Goal: Information Seeking & Learning: Find specific fact

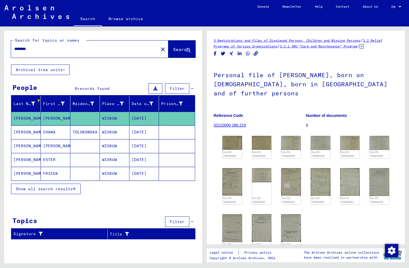
click at [61, 49] on input "********" at bounding box center [84, 49] width 141 height 6
type input "**********"
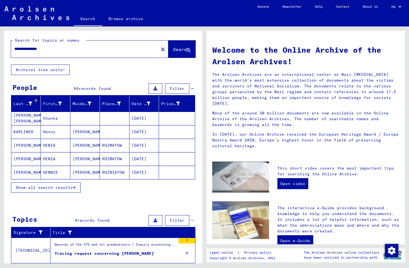
click at [28, 105] on icon at bounding box center [30, 104] width 4 height 4
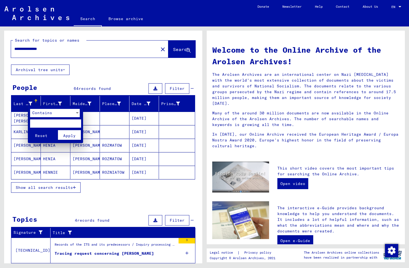
click at [49, 121] on input "text" at bounding box center [55, 123] width 51 height 8
type input "**********"
click at [30, 130] on button "Reset" at bounding box center [41, 135] width 23 height 10
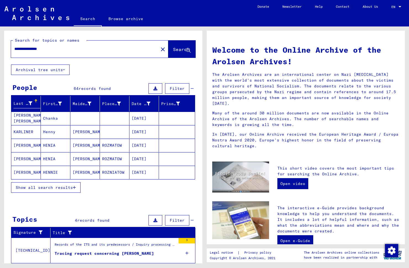
click at [43, 188] on span "Show all search results" at bounding box center [44, 187] width 57 height 5
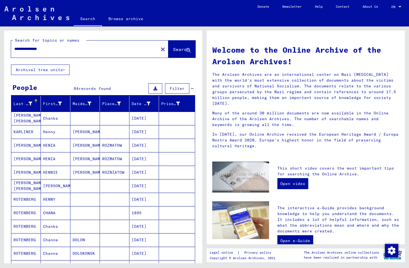
click at [173, 87] on span "Filter" at bounding box center [177, 88] width 15 height 5
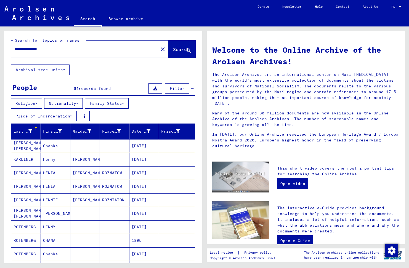
click at [28, 131] on icon at bounding box center [30, 131] width 4 height 4
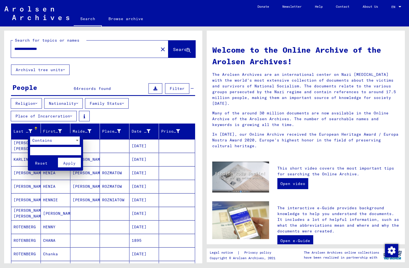
click at [55, 140] on div "Contains" at bounding box center [52, 141] width 45 height 8
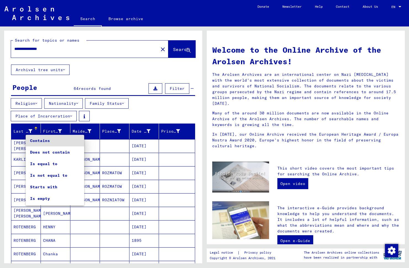
click at [18, 103] on div at bounding box center [204, 134] width 409 height 268
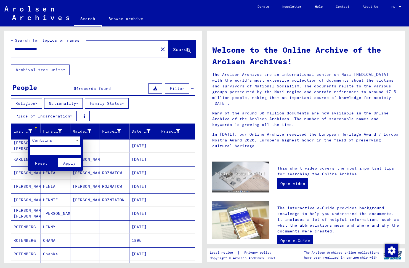
click at [22, 217] on div at bounding box center [204, 134] width 409 height 268
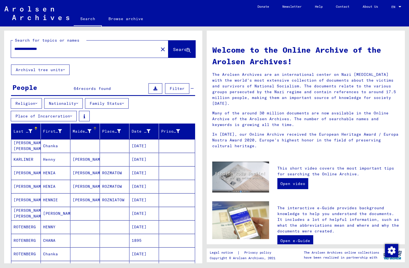
click at [88, 130] on icon at bounding box center [89, 131] width 4 height 4
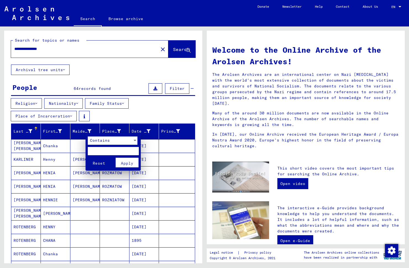
click at [107, 139] on span "Contains" at bounding box center [100, 140] width 20 height 5
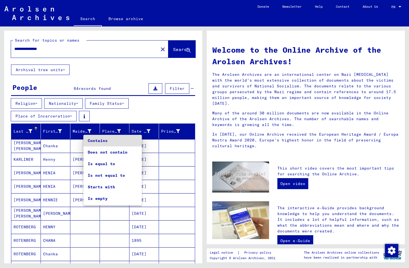
click at [29, 211] on div at bounding box center [204, 134] width 409 height 268
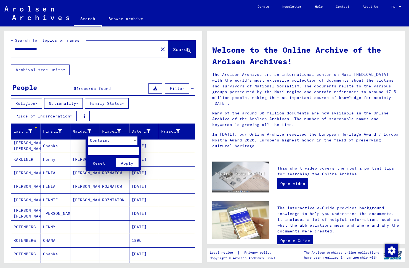
click at [30, 212] on div at bounding box center [204, 134] width 409 height 268
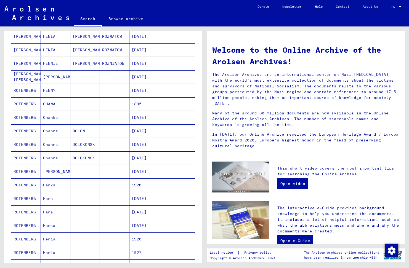
scroll to position [138, 0]
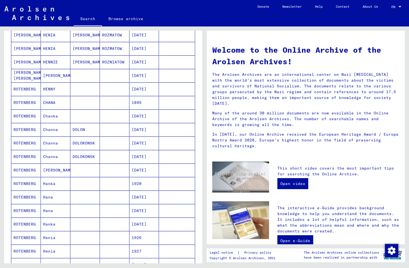
click at [21, 156] on mat-cell "ROTENBERG" at bounding box center [26, 156] width 30 height 13
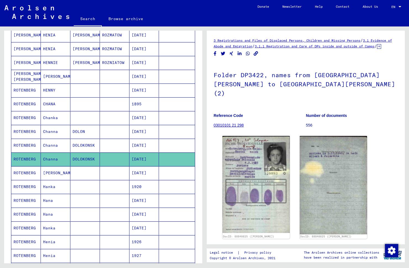
click at [27, 144] on mat-cell "ROTENBERG" at bounding box center [26, 146] width 30 height 14
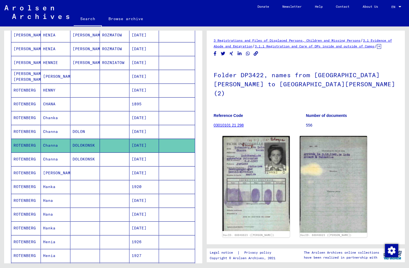
click at [27, 131] on mat-cell "ROTENBERG" at bounding box center [26, 132] width 30 height 14
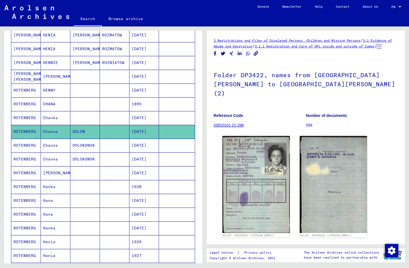
click at [24, 145] on mat-cell "ROTENBERG" at bounding box center [26, 146] width 30 height 14
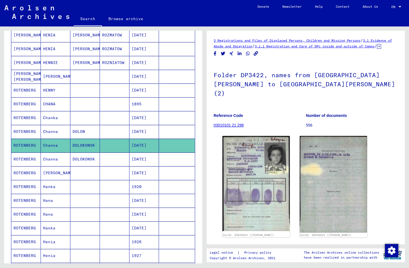
click at [28, 159] on mat-cell "ROTENBERG" at bounding box center [26, 160] width 30 height 14
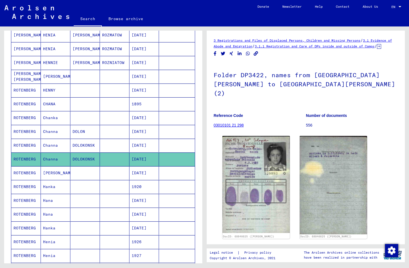
click at [27, 148] on mat-cell "ROTENBERG" at bounding box center [26, 146] width 30 height 14
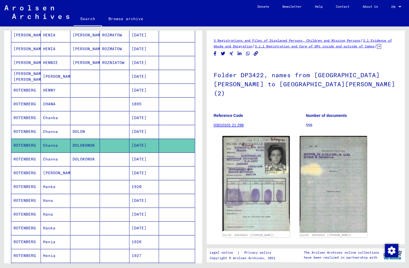
click at [24, 133] on mat-cell "ROTENBERG" at bounding box center [26, 132] width 30 height 14
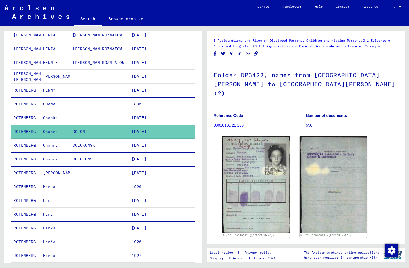
click at [25, 147] on mat-cell "ROTENBERG" at bounding box center [26, 146] width 30 height 14
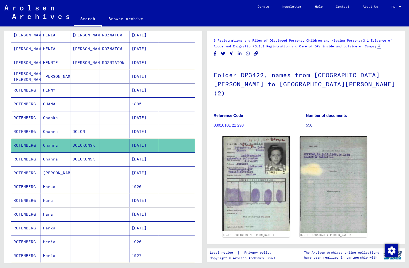
click at [377, 49] on icon at bounding box center [379, 46] width 4 height 5
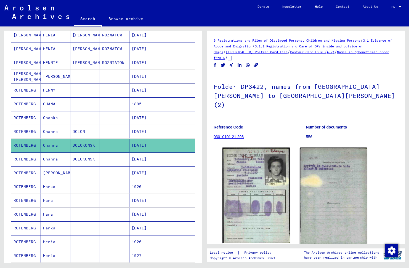
drag, startPoint x: 291, startPoint y: 96, endPoint x: 210, endPoint y: 38, distance: 99.9
click at [210, 38] on yv-its-full-details "3 Registrations and Files of Displaced Persons, Children and Missing Persons / …" at bounding box center [306, 193] width 198 height 310
copy div "3 Registrations and Files of Displaced Persons, Children and Missing Persons / …"
click at [227, 135] on link "03010101 21 298" at bounding box center [229, 137] width 30 height 4
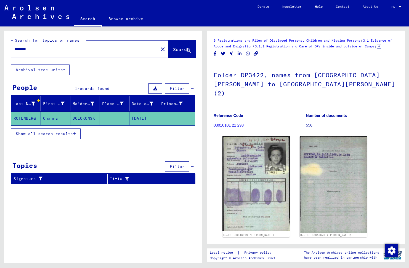
click at [44, 134] on span "Show all search results" at bounding box center [44, 133] width 57 height 5
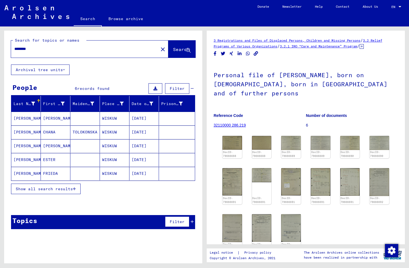
type input "**********"
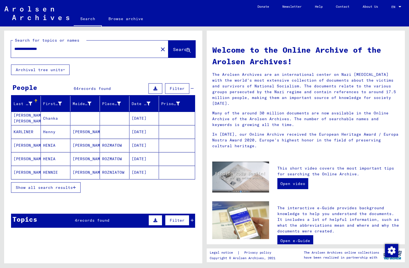
click at [41, 187] on span "Show all search results" at bounding box center [44, 187] width 57 height 5
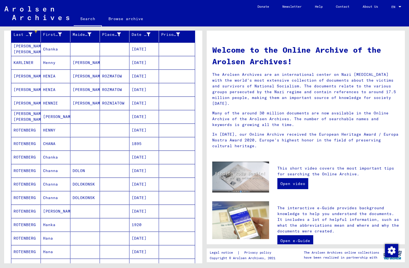
scroll to position [83, 0]
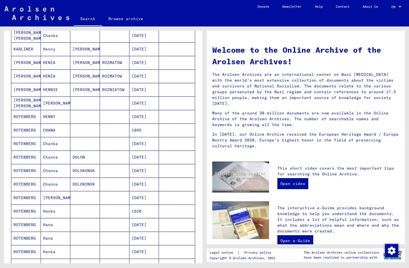
click at [21, 158] on mat-cell "ROTENBERG" at bounding box center [26, 157] width 30 height 13
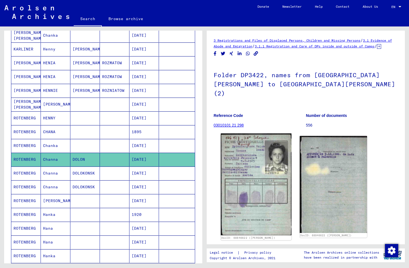
click at [252, 162] on img at bounding box center [256, 185] width 71 height 102
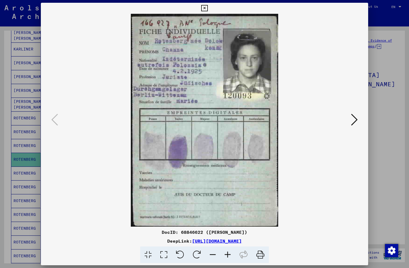
click at [355, 121] on icon at bounding box center [354, 119] width 7 height 13
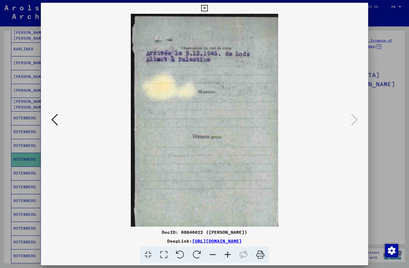
click at [205, 7] on icon at bounding box center [204, 8] width 6 height 7
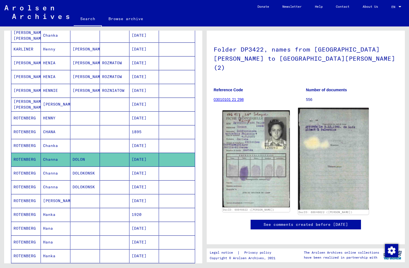
scroll to position [35, 0]
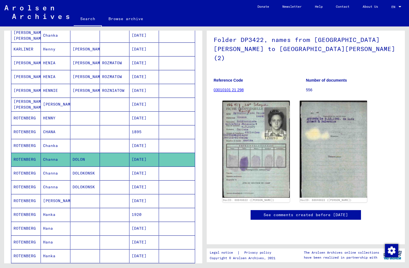
click at [76, 175] on mat-cell "DOLOKONSK" at bounding box center [85, 174] width 30 height 14
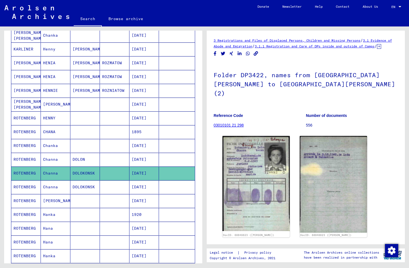
click at [77, 161] on mat-cell "DOLON" at bounding box center [85, 160] width 30 height 14
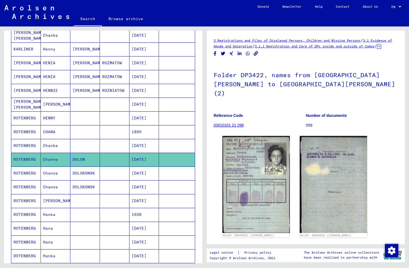
click at [77, 174] on mat-cell "DOLOKONSK" at bounding box center [85, 174] width 30 height 14
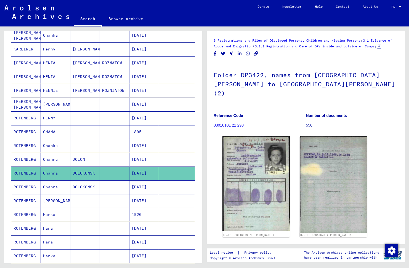
click at [77, 162] on mat-cell "DOLON" at bounding box center [85, 160] width 30 height 14
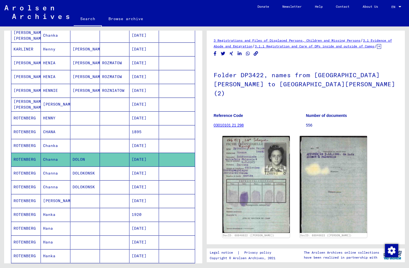
click at [79, 175] on mat-cell "DOLOKONSK" at bounding box center [85, 174] width 30 height 14
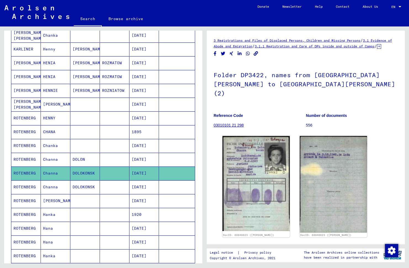
click at [78, 190] on mat-cell "DOLOKONSK" at bounding box center [85, 187] width 30 height 14
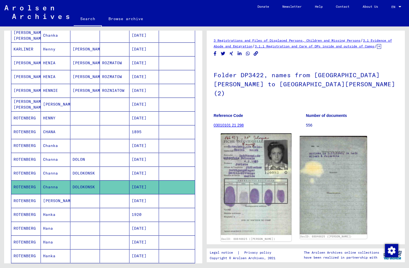
click at [248, 167] on img at bounding box center [256, 185] width 71 height 102
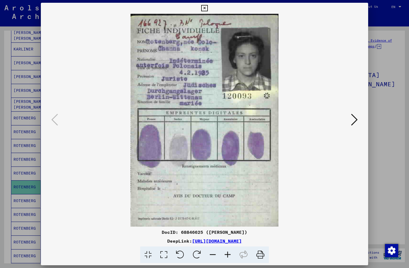
click at [204, 7] on icon at bounding box center [204, 8] width 6 height 7
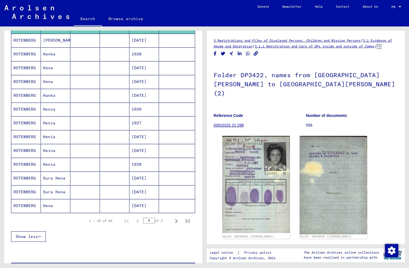
scroll to position [249, 0]
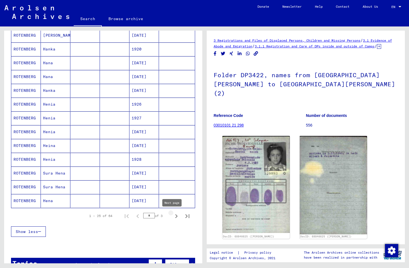
click at [175, 218] on icon "Next page" at bounding box center [176, 216] width 2 height 4
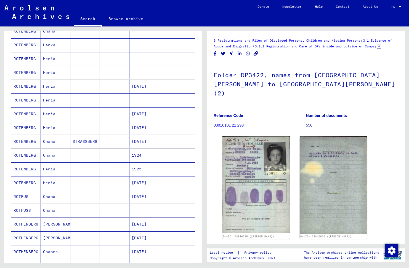
scroll to position [111, 0]
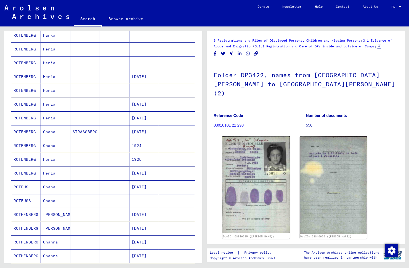
click at [22, 145] on mat-cell "ROTENBERG" at bounding box center [26, 146] width 30 height 14
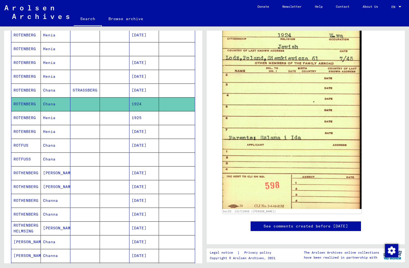
scroll to position [166, 0]
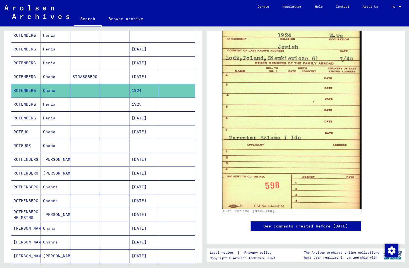
click at [21, 185] on mat-cell "ROTHENBERG" at bounding box center [26, 187] width 30 height 14
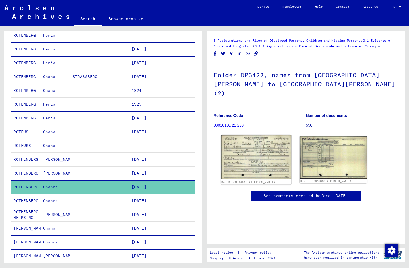
click at [251, 145] on img at bounding box center [256, 157] width 71 height 44
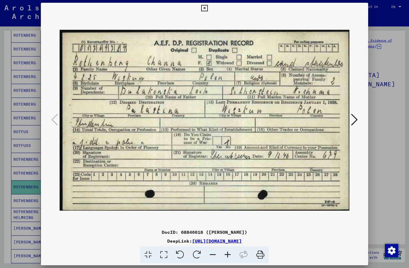
click at [354, 118] on icon at bounding box center [354, 119] width 7 height 13
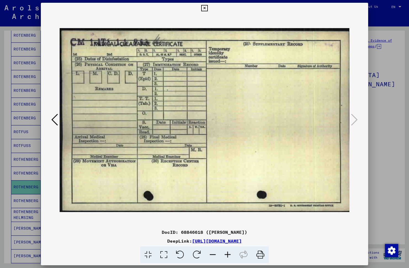
click at [55, 118] on icon at bounding box center [54, 119] width 7 height 13
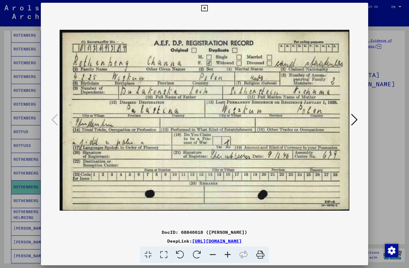
click at [204, 7] on icon at bounding box center [204, 8] width 6 height 7
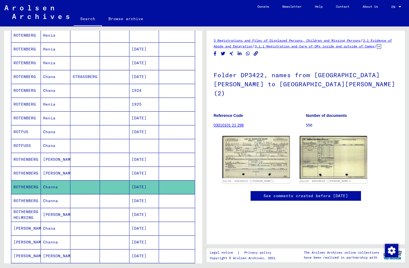
click at [377, 49] on icon at bounding box center [379, 46] width 4 height 5
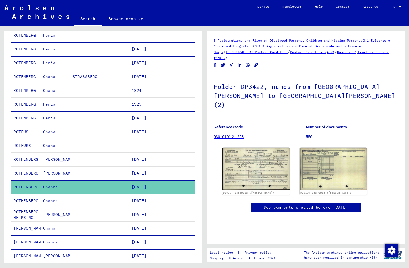
click at [32, 201] on mat-cell "ROTHENBERG" at bounding box center [26, 201] width 30 height 14
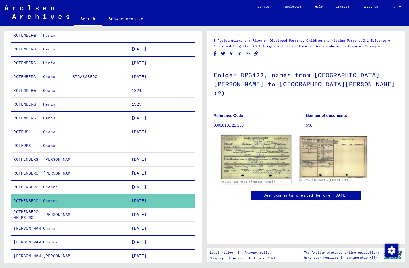
click at [258, 150] on img at bounding box center [256, 157] width 71 height 44
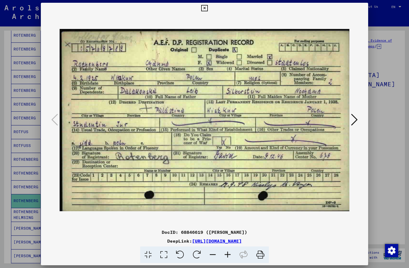
click at [354, 120] on icon at bounding box center [354, 119] width 7 height 13
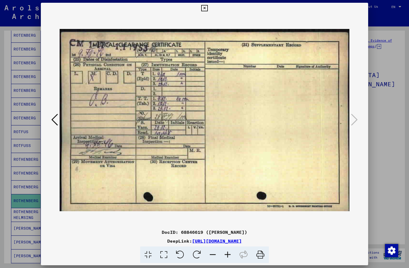
click at [203, 7] on icon at bounding box center [204, 8] width 6 height 7
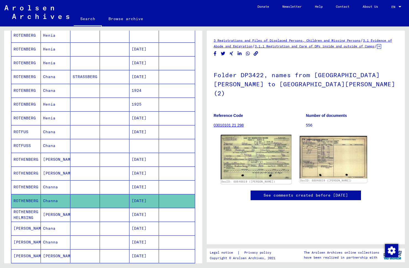
click at [251, 155] on img at bounding box center [256, 157] width 71 height 44
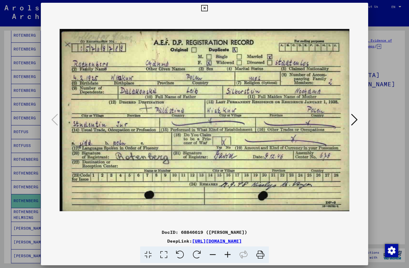
click at [204, 9] on icon at bounding box center [204, 8] width 6 height 7
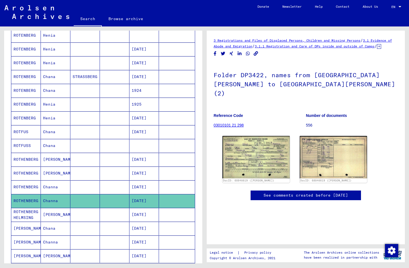
click at [24, 243] on icon at bounding box center [23, 246] width 14 height 22
click at [54, 241] on mat-cell "Channa" at bounding box center [56, 243] width 30 height 14
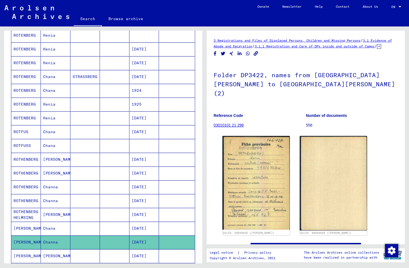
scroll to position [193, 0]
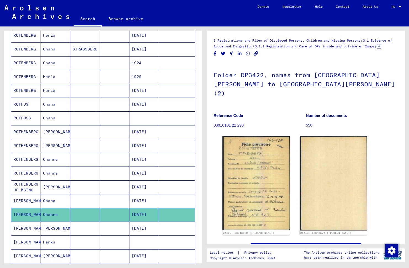
click at [377, 49] on icon at bounding box center [379, 46] width 4 height 5
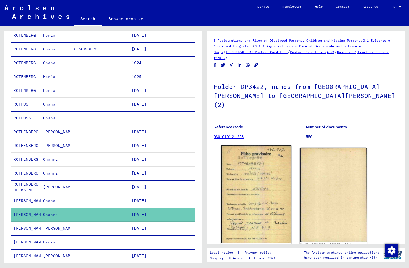
click at [245, 191] on img at bounding box center [256, 194] width 71 height 99
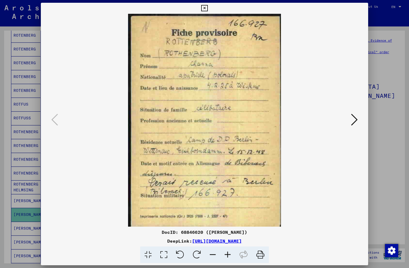
click at [204, 9] on icon at bounding box center [204, 8] width 6 height 7
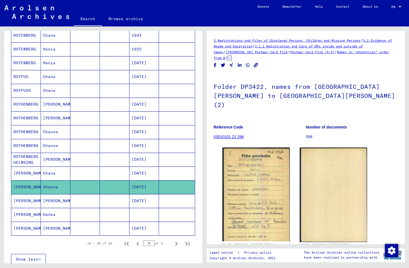
scroll to position [249, 0]
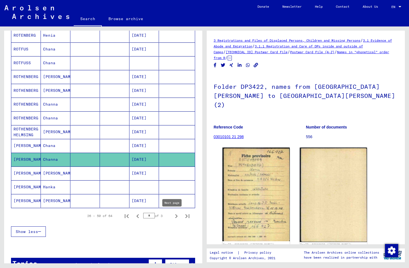
click at [172, 218] on icon "Next page" at bounding box center [176, 216] width 8 height 8
type input "*"
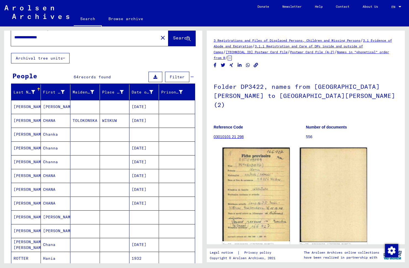
scroll to position [8, 0]
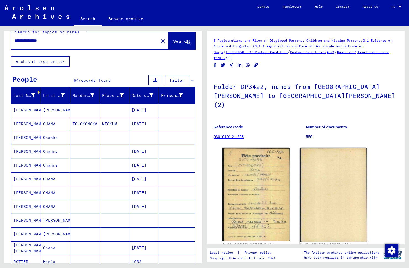
click at [22, 125] on mat-cell "[PERSON_NAME]" at bounding box center [26, 124] width 30 height 14
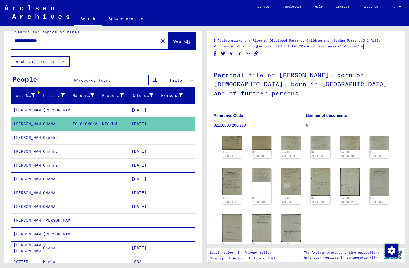
drag, startPoint x: 214, startPoint y: 80, endPoint x: 391, endPoint y: 91, distance: 176.7
click at [391, 91] on h1 "Personal file of [PERSON_NAME], born on [DEMOGRAPHIC_DATA], born in [GEOGRAPHIC…" at bounding box center [306, 83] width 184 height 42
drag, startPoint x: 391, startPoint y: 91, endPoint x: 380, endPoint y: 91, distance: 11.0
copy h1 "Personal file of [PERSON_NAME], born on [DEMOGRAPHIC_DATA], born in [GEOGRAPHIC…"
click at [360, 49] on icon at bounding box center [362, 46] width 4 height 5
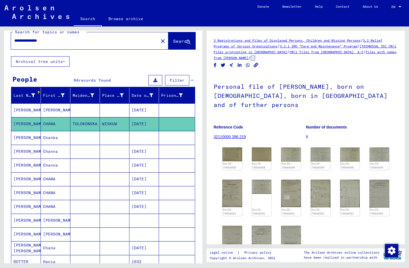
drag, startPoint x: 368, startPoint y: 51, endPoint x: 210, endPoint y: 41, distance: 158.2
click at [210, 41] on yv-its-full-details "3 Registrations and Files of Displaced Persons, Children and Missing Persons / …" at bounding box center [306, 199] width 198 height 323
copy div "3 Registrations and Files of Displaced Persons, Children and Missing Persons / …"
click at [22, 153] on mat-cell "[PERSON_NAME]" at bounding box center [26, 152] width 30 height 14
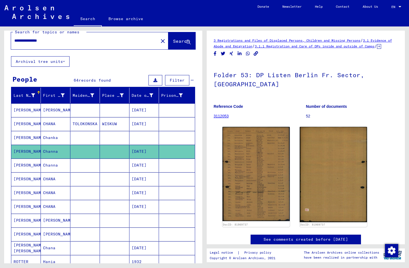
click at [21, 166] on mat-cell "[PERSON_NAME]" at bounding box center [26, 166] width 30 height 14
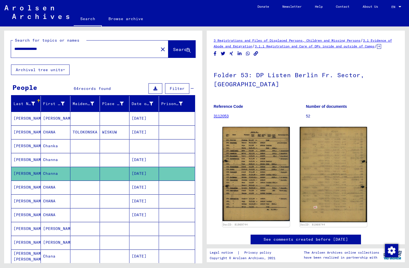
click at [20, 48] on input "**********" at bounding box center [84, 49] width 141 height 6
type input "**********"
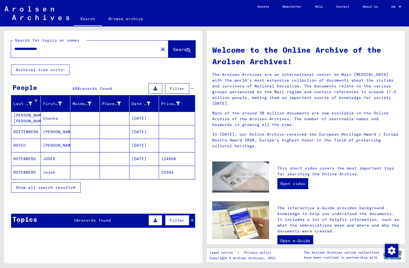
click at [46, 188] on span "Show all search results" at bounding box center [44, 187] width 57 height 5
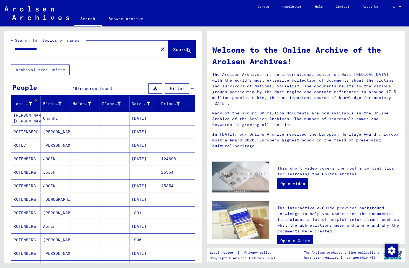
click at [71, 48] on input "**********" at bounding box center [82, 49] width 137 height 6
click at [59, 104] on icon at bounding box center [60, 104] width 4 height 4
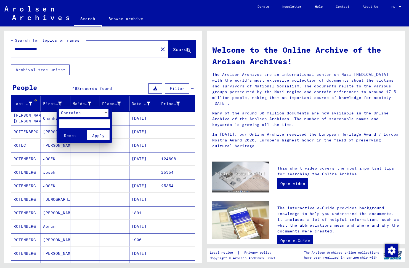
click at [77, 123] on input "text" at bounding box center [84, 123] width 51 height 8
type input "*****"
click at [101, 136] on span "Apply" at bounding box center [98, 135] width 12 height 5
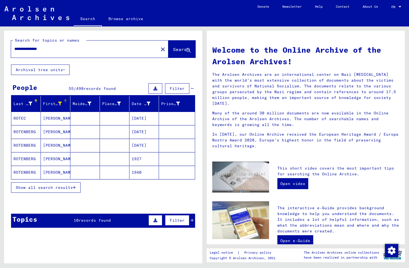
click at [50, 187] on span "Show all search results" at bounding box center [44, 187] width 57 height 5
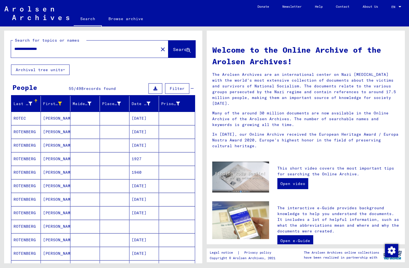
click at [38, 148] on mat-cell "ROTENBERG" at bounding box center [26, 145] width 30 height 13
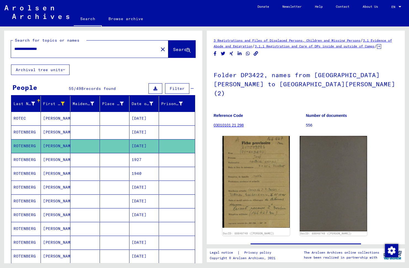
drag, startPoint x: 288, startPoint y: 90, endPoint x: 213, endPoint y: 82, distance: 75.2
click at [213, 82] on yv-its-full-details "3 Registrations and Files of Displaced Persons, Children and Missing Persons / …" at bounding box center [306, 186] width 198 height 297
drag, startPoint x: 213, startPoint y: 82, endPoint x: 231, endPoint y: 85, distance: 17.6
copy h1 "Folder DP3422, names from [GEOGRAPHIC_DATA][PERSON_NAME] to [GEOGRAPHIC_DATA][P…"
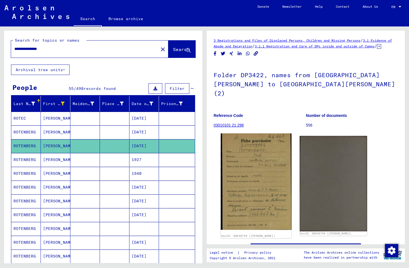
click at [250, 169] on img at bounding box center [256, 182] width 71 height 96
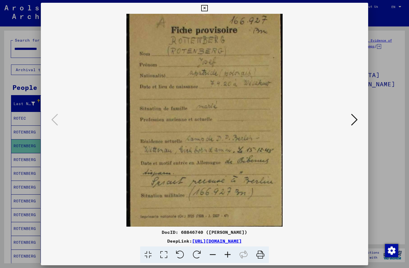
click at [204, 6] on icon at bounding box center [204, 8] width 6 height 7
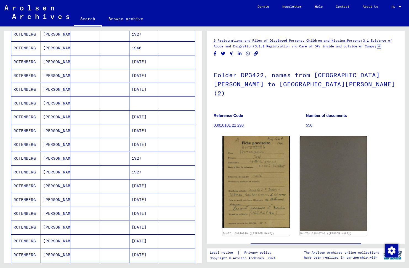
scroll to position [138, 0]
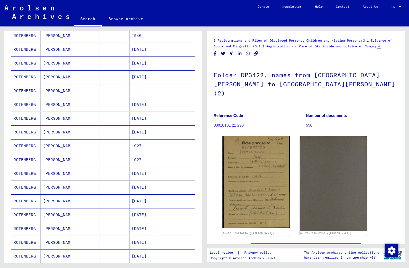
click at [136, 203] on mat-cell "[DATE]" at bounding box center [144, 202] width 30 height 14
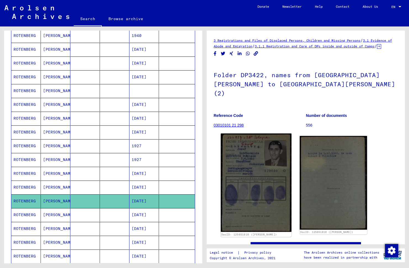
click at [245, 151] on img at bounding box center [256, 183] width 71 height 99
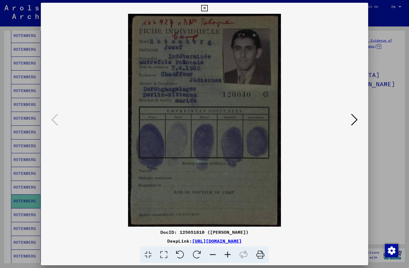
click at [204, 9] on icon at bounding box center [204, 8] width 6 height 7
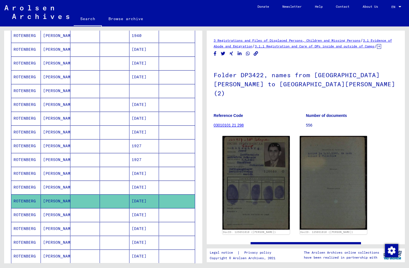
click at [29, 214] on mat-cell "ROTENBERG" at bounding box center [26, 215] width 30 height 14
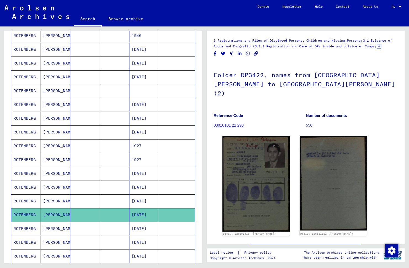
click at [27, 201] on mat-cell "ROTENBERG" at bounding box center [26, 202] width 30 height 14
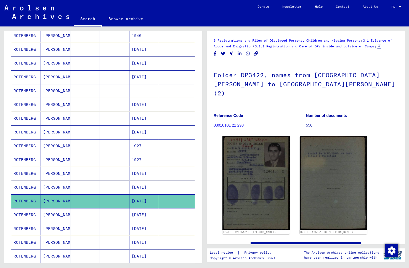
click at [26, 215] on mat-cell "ROTENBERG" at bounding box center [26, 215] width 30 height 14
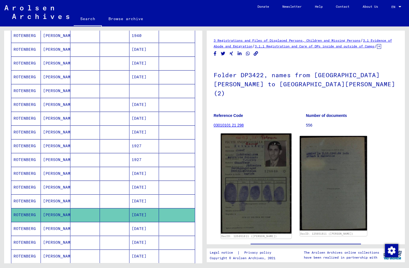
click at [253, 164] on img at bounding box center [256, 184] width 71 height 100
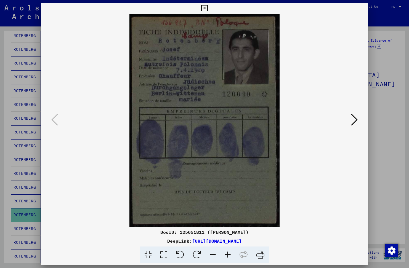
click at [355, 119] on icon at bounding box center [354, 119] width 7 height 13
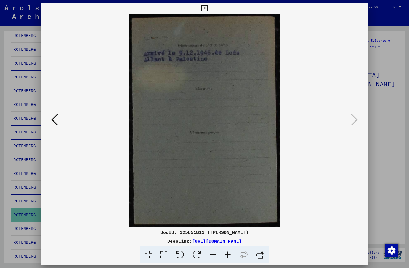
click at [203, 8] on icon at bounding box center [204, 8] width 6 height 7
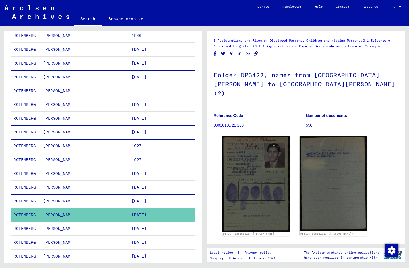
click at [22, 230] on mat-cell "ROTENBERG" at bounding box center [26, 229] width 30 height 14
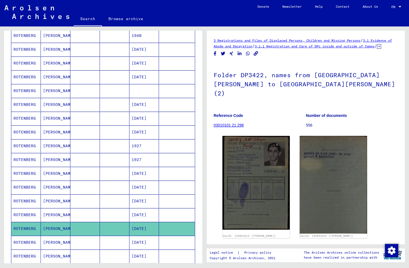
click at [25, 244] on icon at bounding box center [23, 246] width 14 height 22
click at [45, 243] on mat-cell "[PERSON_NAME]" at bounding box center [56, 243] width 30 height 14
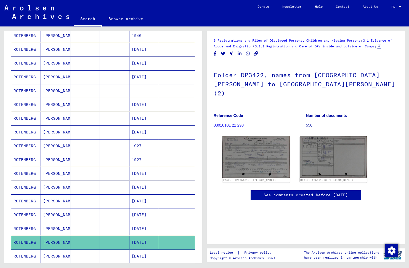
click at [27, 228] on mat-cell "ROTENBERG" at bounding box center [26, 229] width 30 height 14
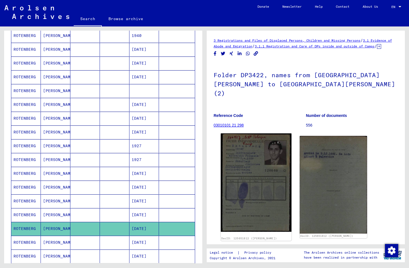
click at [246, 158] on img at bounding box center [256, 183] width 71 height 99
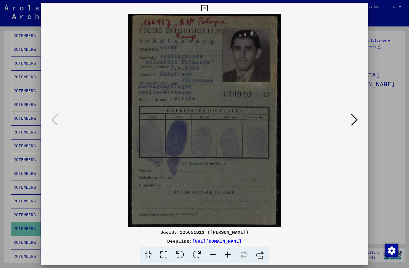
click at [205, 9] on icon at bounding box center [204, 8] width 6 height 7
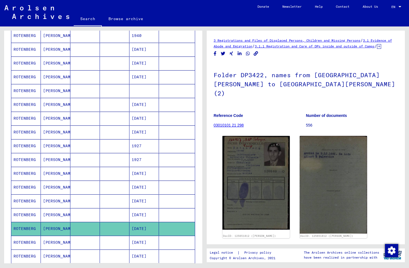
click at [42, 203] on mat-cell "[PERSON_NAME]" at bounding box center [56, 202] width 30 height 14
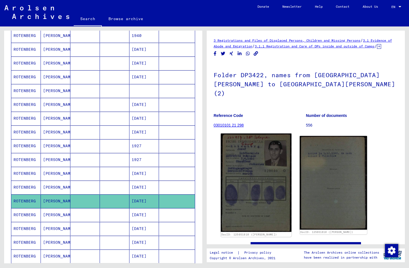
click at [249, 163] on img at bounding box center [256, 183] width 71 height 99
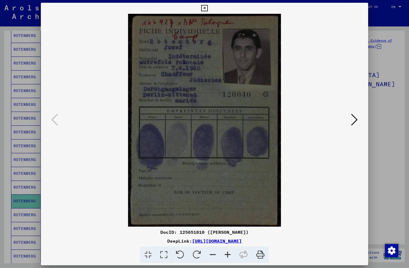
click at [204, 8] on icon at bounding box center [204, 8] width 6 height 7
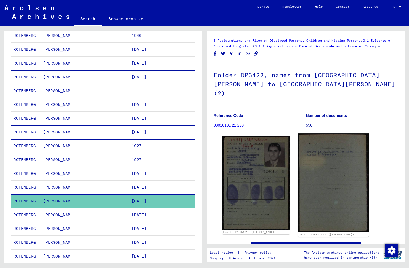
click at [323, 185] on img at bounding box center [333, 183] width 71 height 99
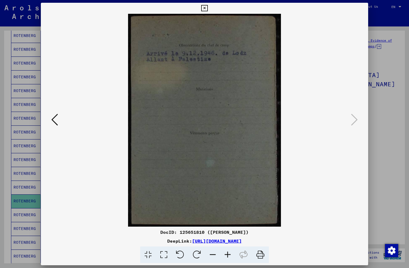
click at [204, 8] on icon at bounding box center [204, 8] width 6 height 7
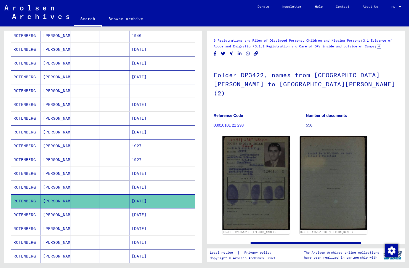
click at [20, 215] on mat-cell "ROTENBERG" at bounding box center [26, 215] width 30 height 14
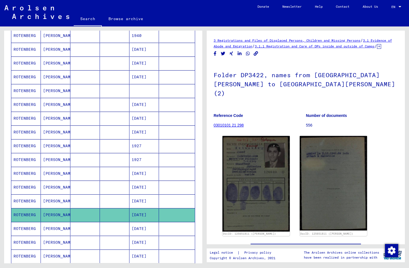
click at [25, 229] on mat-cell "ROTENBERG" at bounding box center [26, 229] width 30 height 14
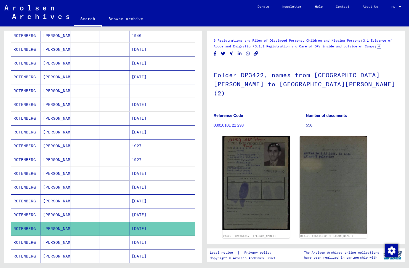
click at [27, 244] on icon at bounding box center [23, 246] width 14 height 22
click at [27, 243] on icon at bounding box center [23, 246] width 14 height 22
click at [48, 243] on mat-cell "[PERSON_NAME]" at bounding box center [56, 243] width 30 height 14
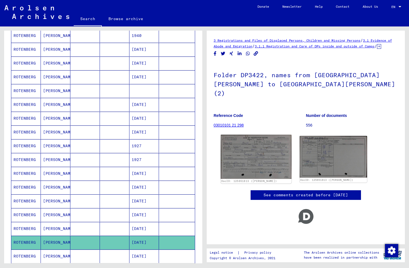
click at [238, 180] on link "DocID: 125651813 ([PERSON_NAME])" at bounding box center [249, 181] width 56 height 3
click at [244, 153] on img at bounding box center [256, 157] width 71 height 44
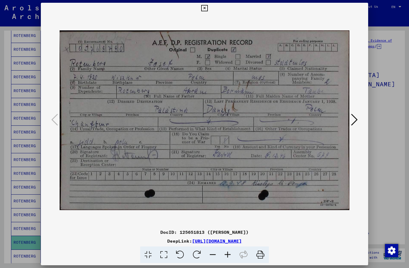
drag, startPoint x: 217, startPoint y: 78, endPoint x: 264, endPoint y: 102, distance: 52.4
click at [264, 102] on img at bounding box center [205, 120] width 290 height 213
click at [226, 254] on icon at bounding box center [227, 255] width 15 height 17
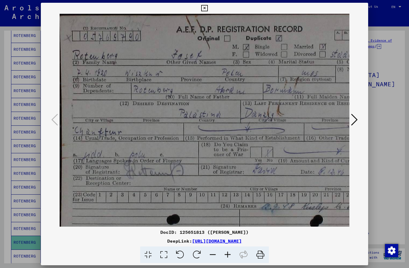
click at [226, 254] on icon at bounding box center [227, 255] width 15 height 17
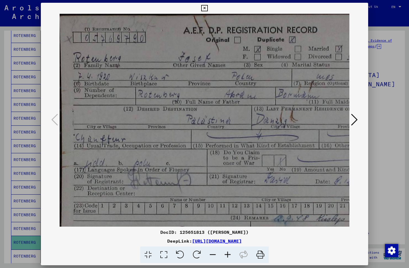
click at [226, 254] on icon at bounding box center [227, 255] width 15 height 17
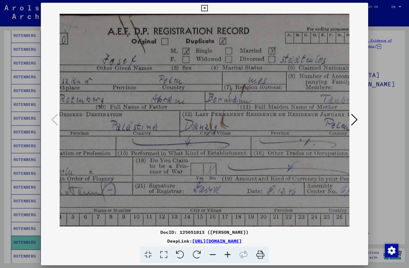
scroll to position [0, 83]
drag, startPoint x: 301, startPoint y: 122, endPoint x: 219, endPoint y: 133, distance: 83.2
click at [218, 146] on img at bounding box center [182, 141] width 410 height 254
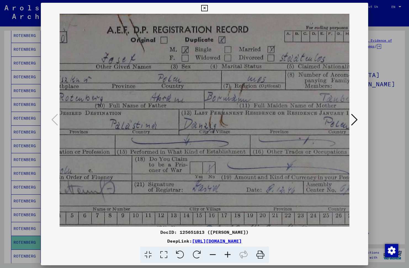
click at [354, 118] on icon at bounding box center [354, 119] width 7 height 13
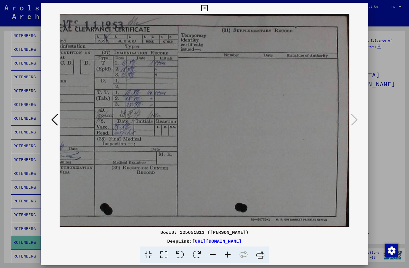
scroll to position [0, 56]
click at [204, 9] on icon at bounding box center [204, 8] width 6 height 7
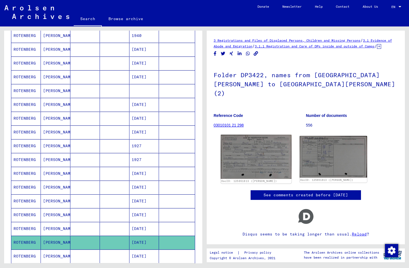
click at [256, 140] on img at bounding box center [256, 157] width 71 height 44
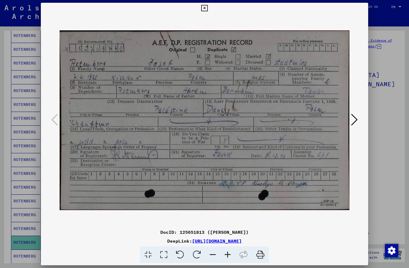
click at [204, 8] on icon at bounding box center [204, 8] width 6 height 7
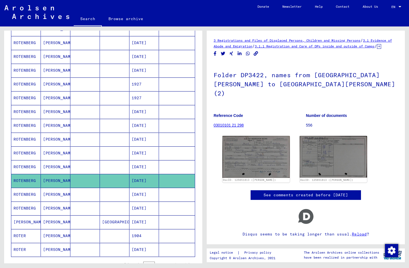
scroll to position [221, 0]
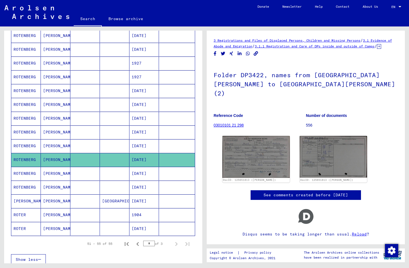
click at [26, 172] on mat-cell "ROTENBERG" at bounding box center [26, 174] width 30 height 14
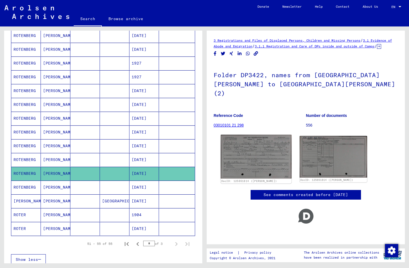
click at [252, 147] on img at bounding box center [256, 157] width 71 height 44
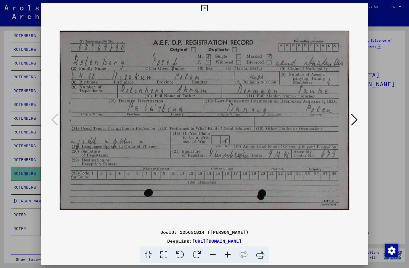
click at [354, 119] on icon at bounding box center [354, 119] width 7 height 13
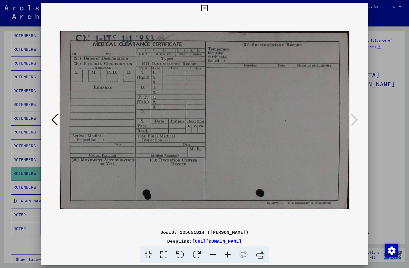
click at [204, 7] on icon at bounding box center [204, 8] width 6 height 7
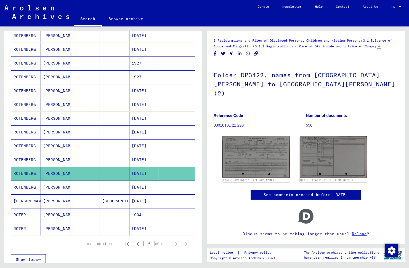
click at [52, 161] on mat-cell "[PERSON_NAME]" at bounding box center [56, 160] width 30 height 14
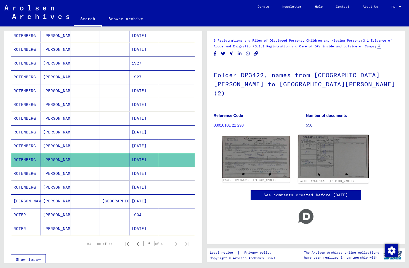
click at [321, 143] on img at bounding box center [333, 157] width 71 height 44
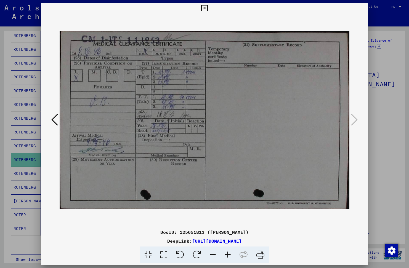
click at [54, 120] on icon at bounding box center [54, 119] width 7 height 13
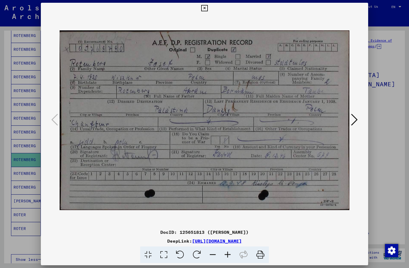
click at [203, 83] on img at bounding box center [205, 120] width 290 height 213
drag, startPoint x: 203, startPoint y: 84, endPoint x: 147, endPoint y: 109, distance: 61.8
click at [147, 109] on img at bounding box center [205, 120] width 290 height 213
click at [205, 9] on icon at bounding box center [204, 8] width 6 height 7
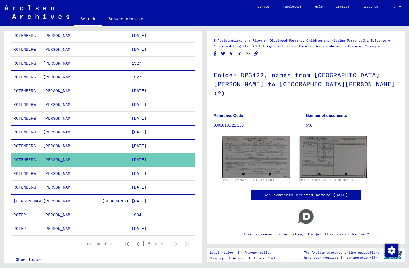
click at [25, 174] on mat-cell "ROTENBERG" at bounding box center [26, 174] width 30 height 14
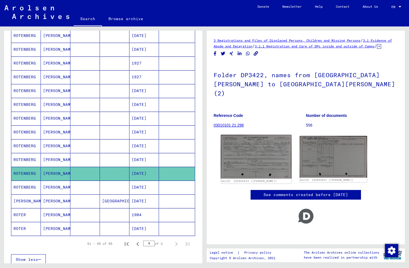
click at [252, 151] on img at bounding box center [256, 157] width 71 height 44
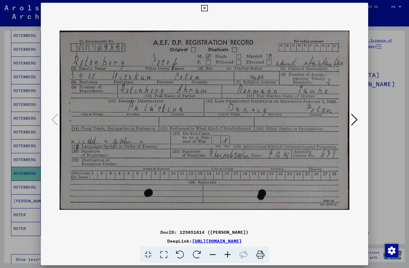
click at [204, 7] on icon at bounding box center [204, 8] width 6 height 7
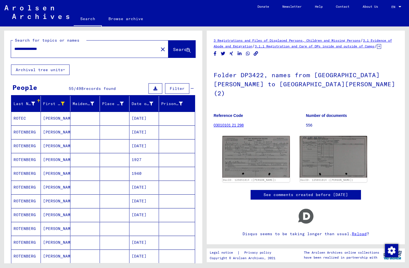
click at [24, 146] on mat-cell "ROTENBERG" at bounding box center [26, 146] width 30 height 14
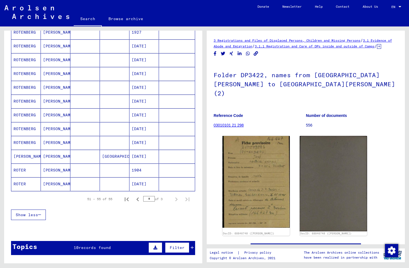
scroll to position [276, 0]
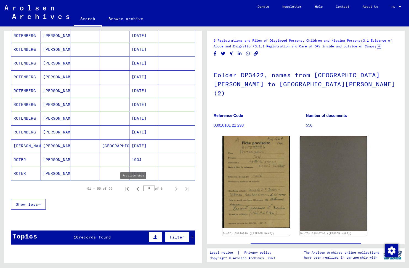
click at [134, 188] on icon "Previous page" at bounding box center [138, 189] width 8 height 8
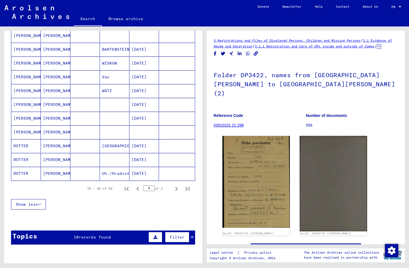
click at [17, 120] on mat-cell "[PERSON_NAME]" at bounding box center [26, 119] width 30 height 14
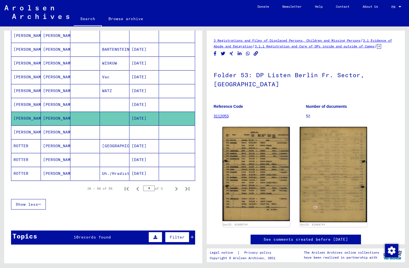
click at [23, 106] on mat-cell "[PERSON_NAME]" at bounding box center [26, 105] width 30 height 14
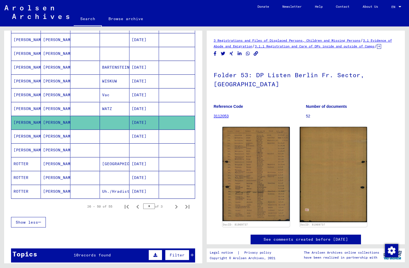
scroll to position [248, 0]
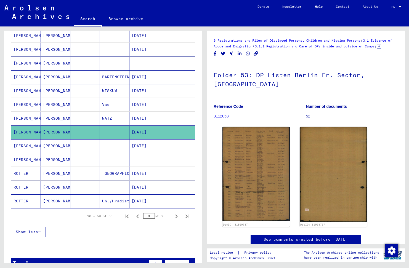
click at [28, 145] on mat-cell "[PERSON_NAME]" at bounding box center [26, 146] width 30 height 14
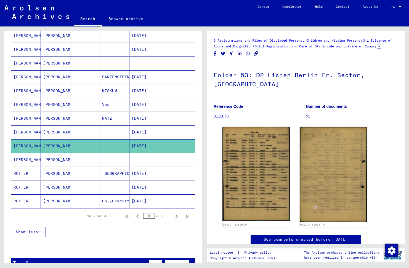
click at [28, 133] on mat-cell "[PERSON_NAME]" at bounding box center [26, 133] width 30 height 14
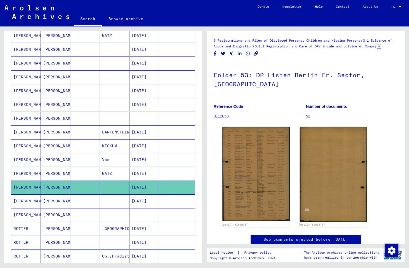
scroll to position [166, 0]
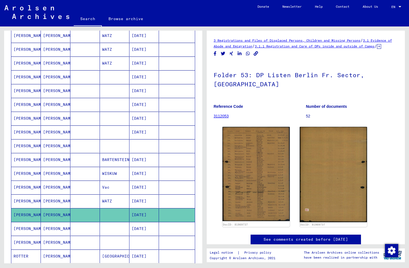
click at [23, 89] on mat-cell "[PERSON_NAME]" at bounding box center [26, 91] width 30 height 14
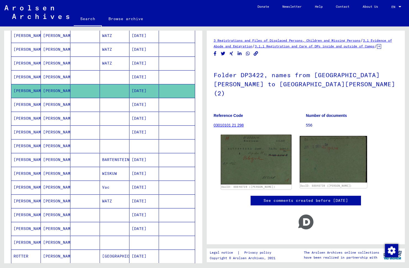
click at [251, 148] on img at bounding box center [256, 160] width 71 height 50
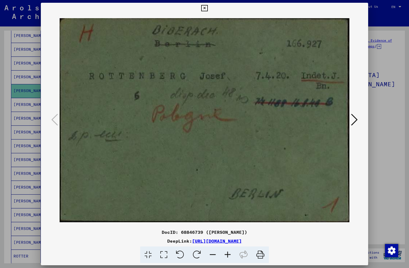
click at [356, 120] on icon at bounding box center [354, 119] width 7 height 13
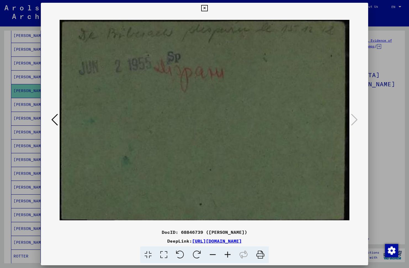
drag, startPoint x: 204, startPoint y: 7, endPoint x: 198, endPoint y: 9, distance: 5.9
click at [204, 7] on icon at bounding box center [204, 8] width 6 height 7
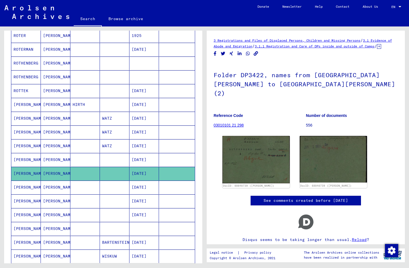
scroll to position [55, 0]
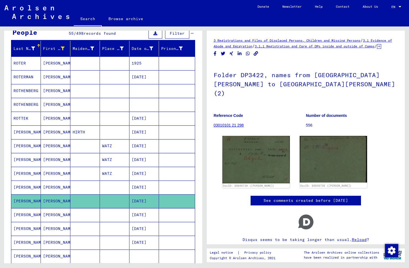
click at [25, 105] on mat-cell "ROTHENBERG" at bounding box center [26, 105] width 30 height 14
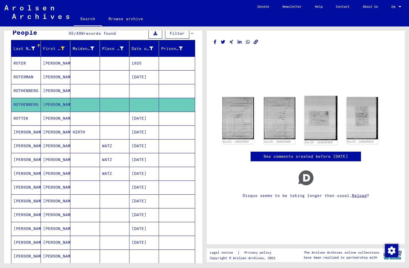
click at [318, 120] on img at bounding box center [320, 118] width 33 height 44
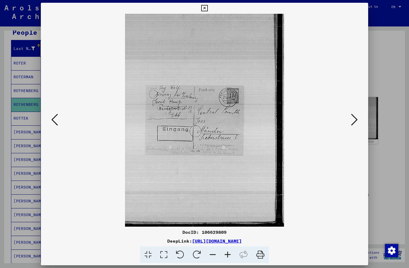
click at [202, 6] on icon at bounding box center [204, 8] width 6 height 7
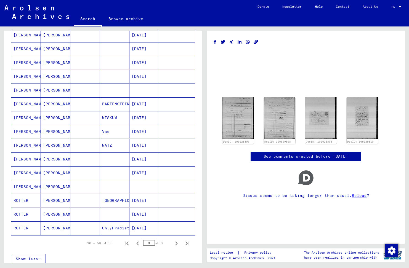
scroll to position [248, 0]
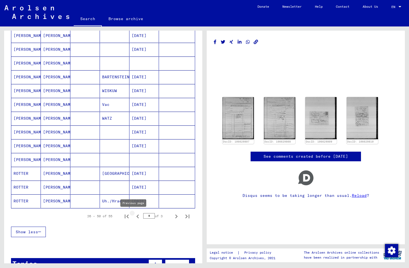
click at [134, 217] on icon "Previous page" at bounding box center [138, 217] width 8 height 8
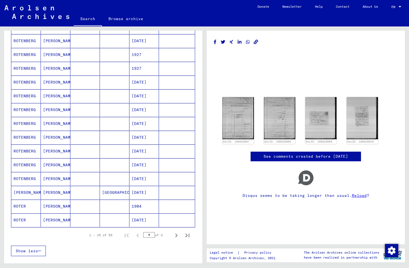
scroll to position [221, 0]
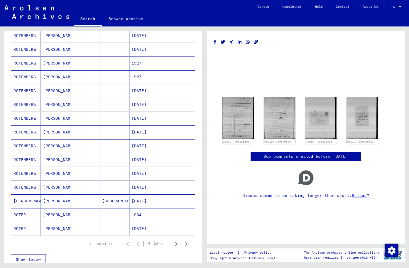
click at [33, 173] on mat-cell "ROTENBERG" at bounding box center [26, 174] width 30 height 14
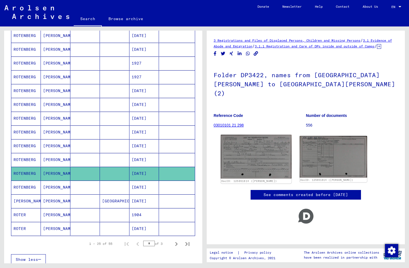
click at [251, 146] on img at bounding box center [256, 157] width 71 height 44
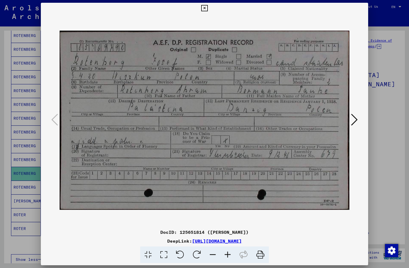
click at [355, 119] on icon at bounding box center [354, 119] width 7 height 13
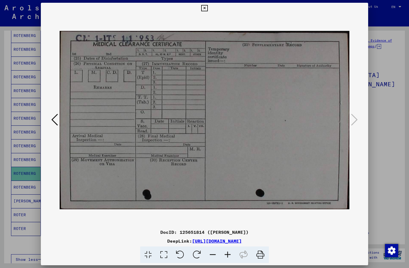
click at [52, 121] on icon at bounding box center [54, 119] width 7 height 13
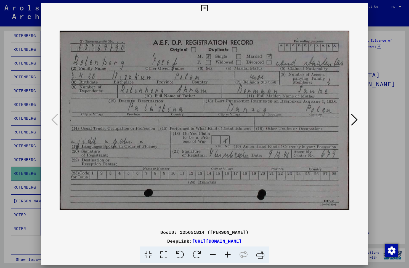
click at [204, 9] on icon at bounding box center [204, 8] width 6 height 7
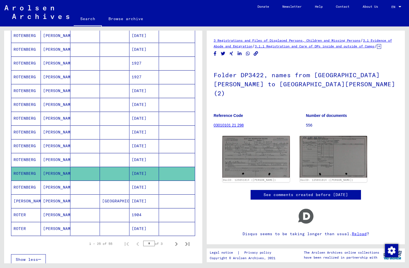
click at [25, 160] on mat-cell "ROTENBERG" at bounding box center [26, 160] width 30 height 14
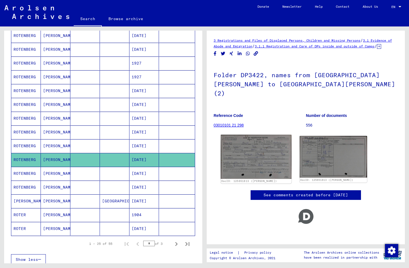
click at [251, 148] on img at bounding box center [256, 157] width 71 height 44
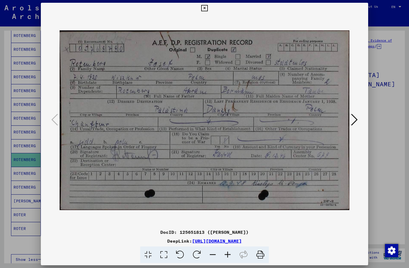
drag, startPoint x: 203, startPoint y: 7, endPoint x: 195, endPoint y: 12, distance: 9.7
click at [203, 8] on icon at bounding box center [204, 8] width 6 height 7
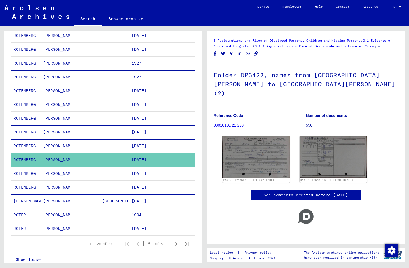
click at [36, 143] on mat-cell "ROTENBERG" at bounding box center [26, 146] width 30 height 14
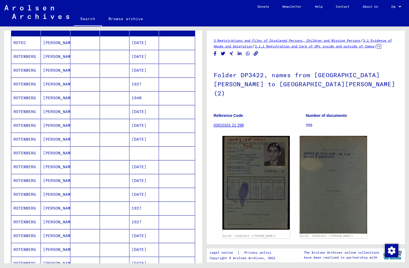
scroll to position [55, 0]
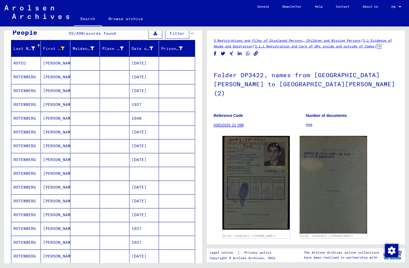
click at [23, 90] on mat-cell "ROTENBERG" at bounding box center [26, 91] width 30 height 14
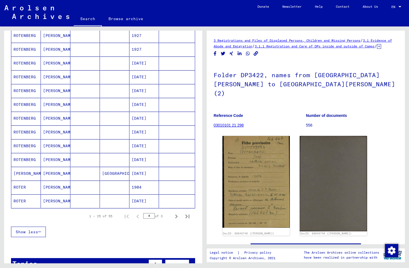
scroll to position [276, 0]
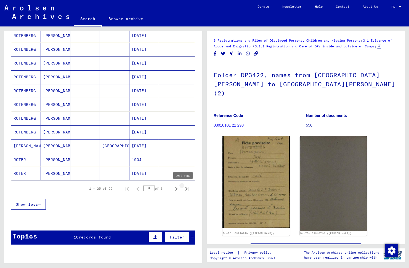
click at [185, 188] on icon "Last page" at bounding box center [187, 189] width 4 height 4
type input "*"
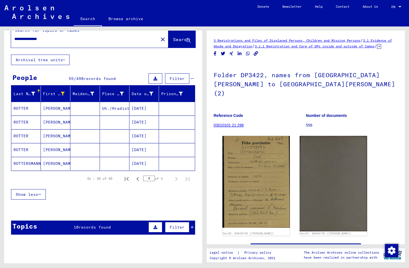
scroll to position [0, 0]
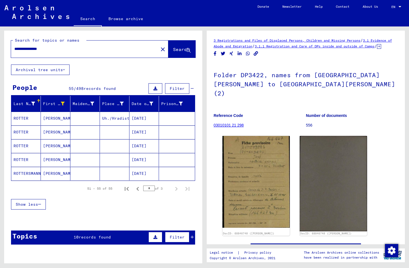
click at [160, 49] on mat-icon "close" at bounding box center [163, 49] width 7 height 7
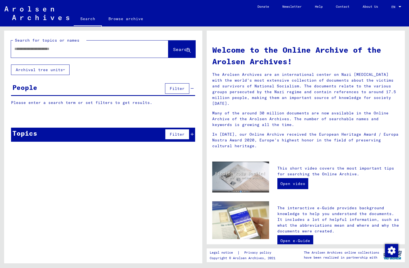
click at [133, 17] on link "Browse archive" at bounding box center [126, 18] width 48 height 13
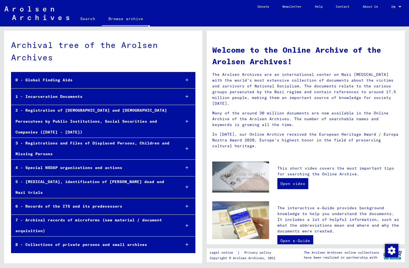
click at [35, 82] on div "0 - Global Finding Aids" at bounding box center [93, 80] width 165 height 11
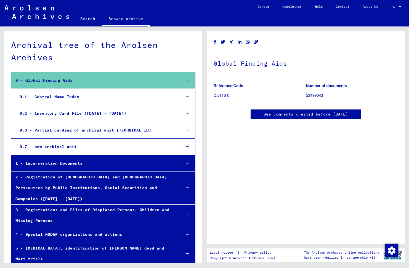
click at [54, 97] on div "0.1 - Central Name Index" at bounding box center [95, 97] width 161 height 11
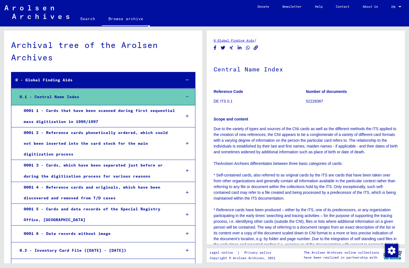
click at [86, 18] on link "Search" at bounding box center [88, 18] width 28 height 13
